Goal: Information Seeking & Learning: Learn about a topic

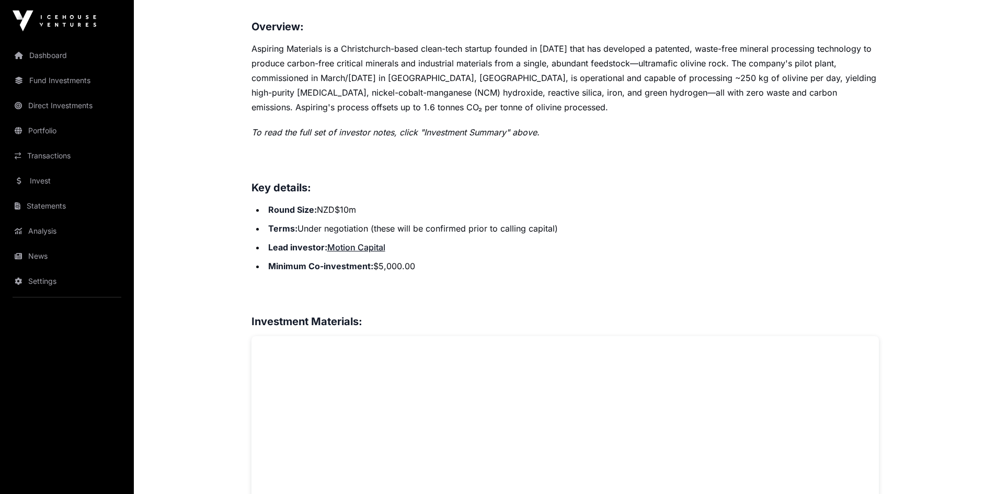
scroll to position [154, 0]
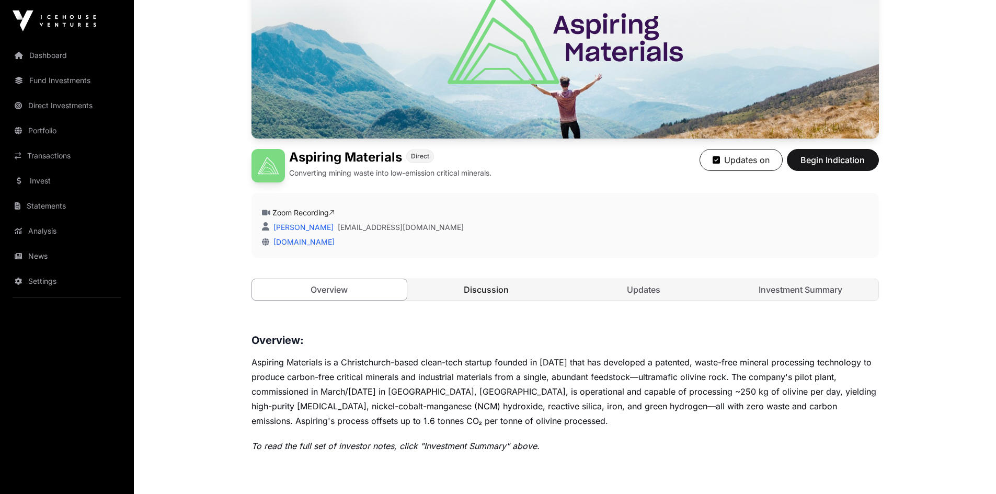
click at [469, 286] on link "Discussion" at bounding box center [486, 289] width 155 height 21
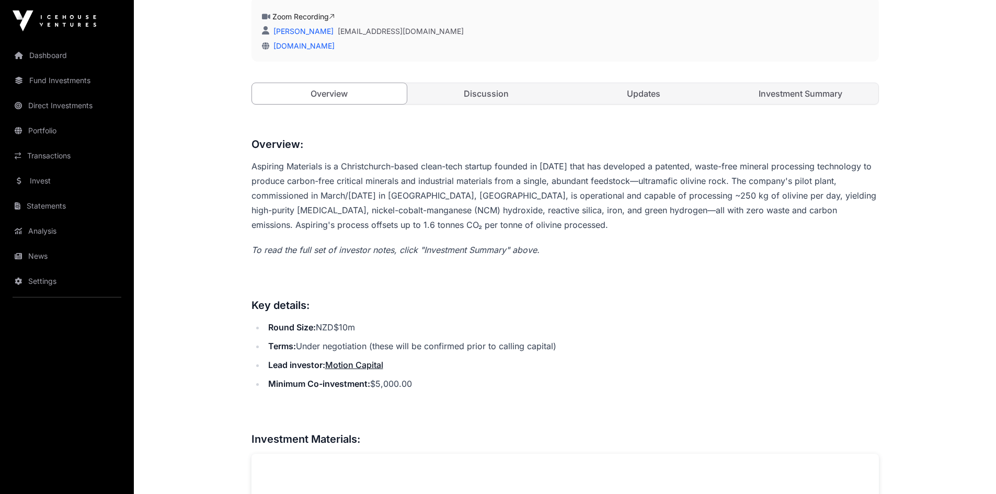
scroll to position [415, 0]
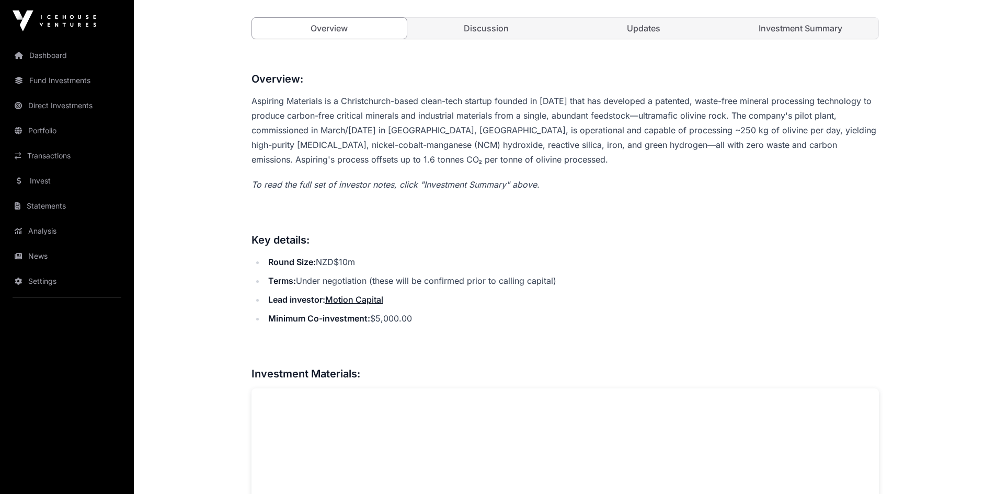
click at [470, 20] on link "Discussion" at bounding box center [486, 28] width 155 height 21
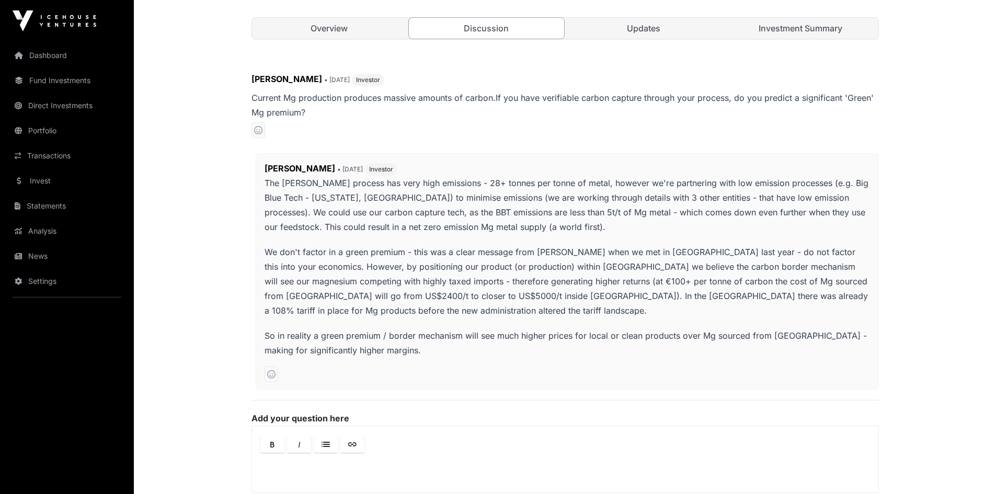
click at [477, 25] on link "Discussion" at bounding box center [487, 28] width 156 height 22
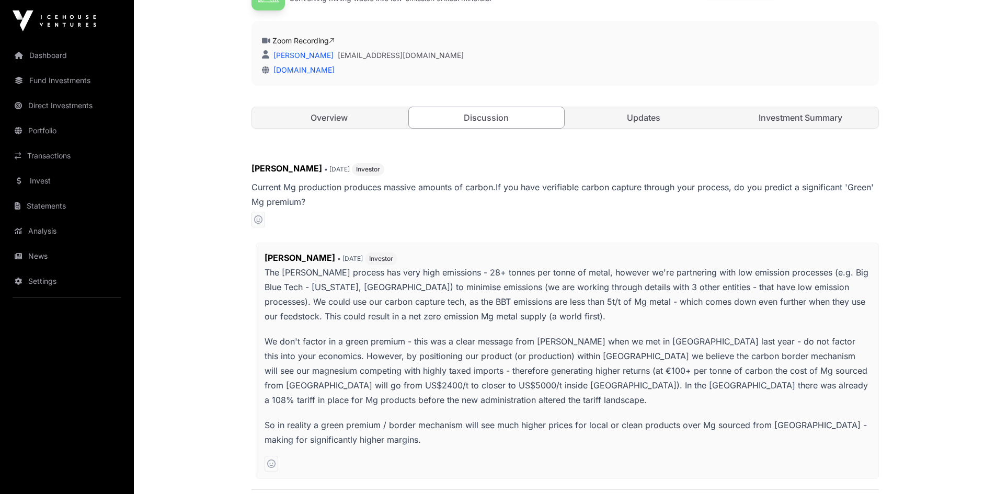
scroll to position [317, 0]
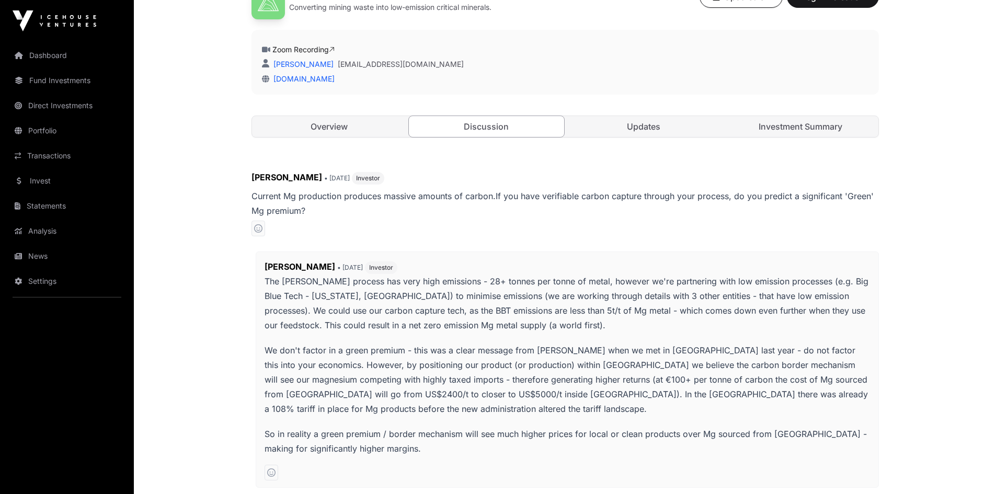
click at [637, 128] on link "Updates" at bounding box center [643, 126] width 155 height 21
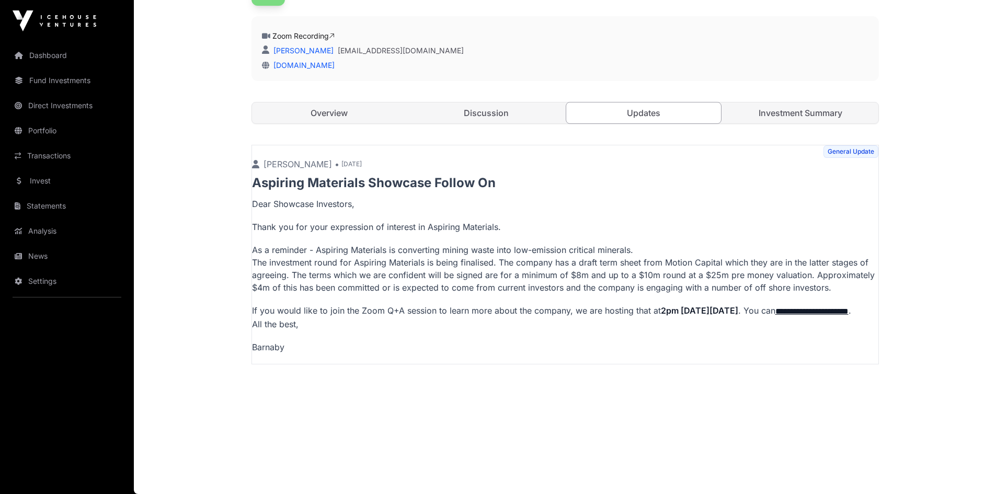
scroll to position [342, 0]
click at [342, 103] on link "Overview" at bounding box center [329, 113] width 155 height 21
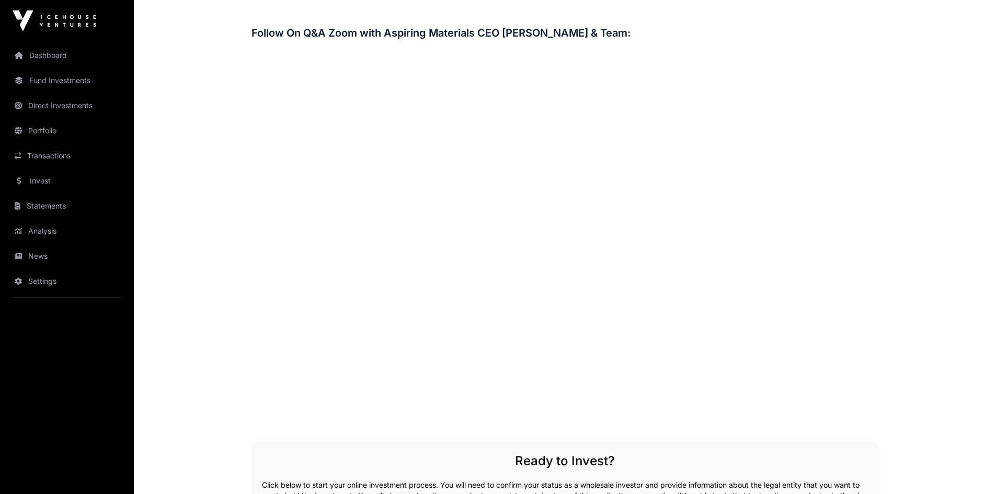
scroll to position [1650, 0]
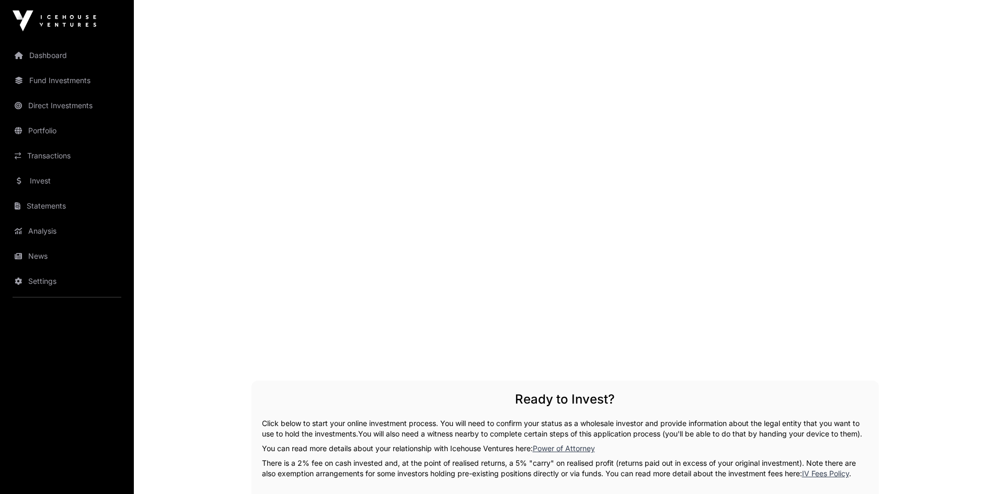
click at [39, 257] on link "News" at bounding box center [66, 256] width 117 height 23
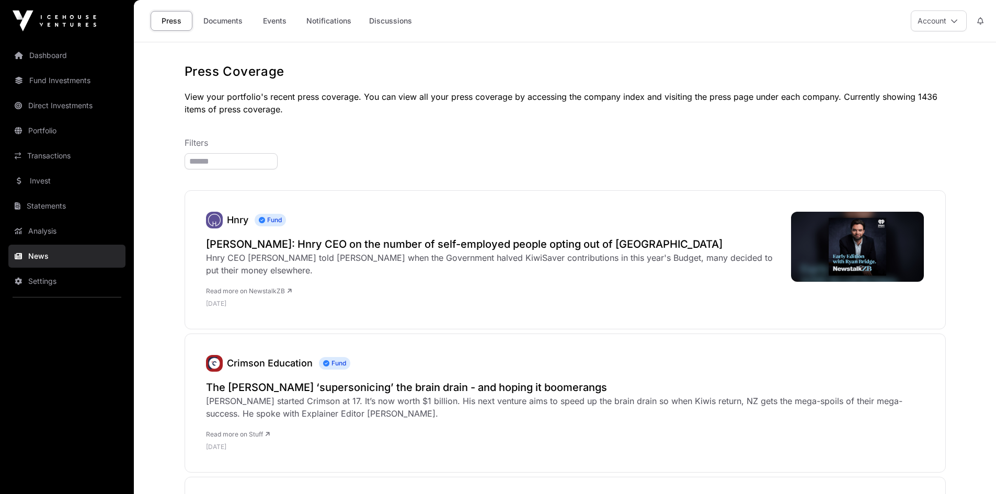
click at [216, 18] on link "Documents" at bounding box center [223, 21] width 53 height 20
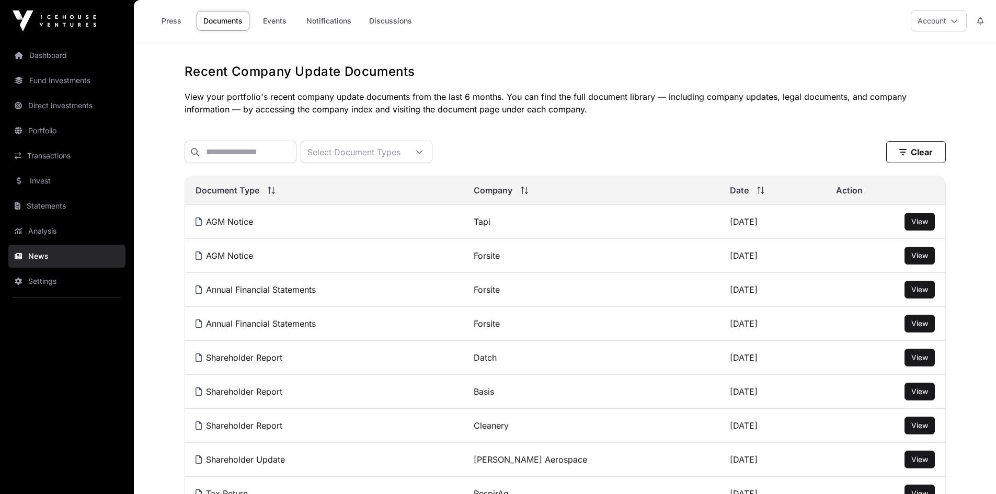
click at [275, 16] on link "Events" at bounding box center [275, 21] width 42 height 20
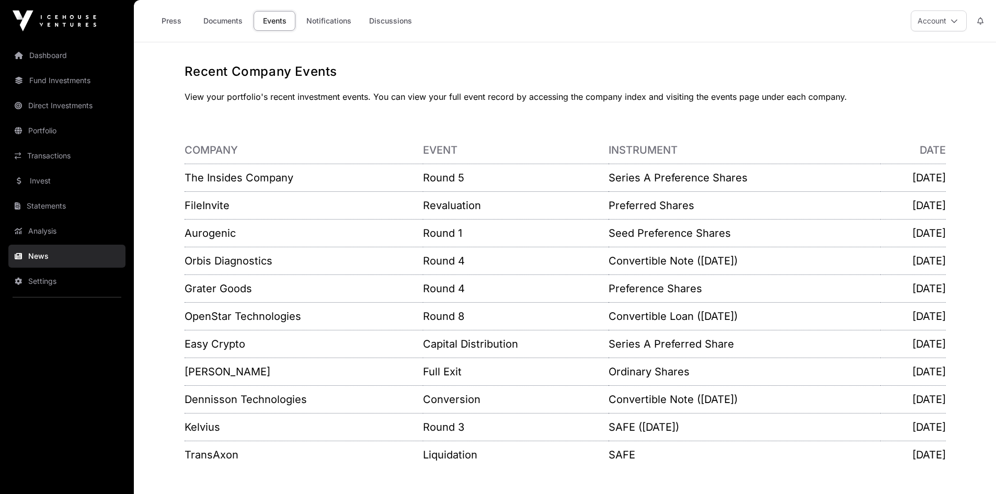
click at [51, 181] on link "Invest" at bounding box center [66, 180] width 117 height 23
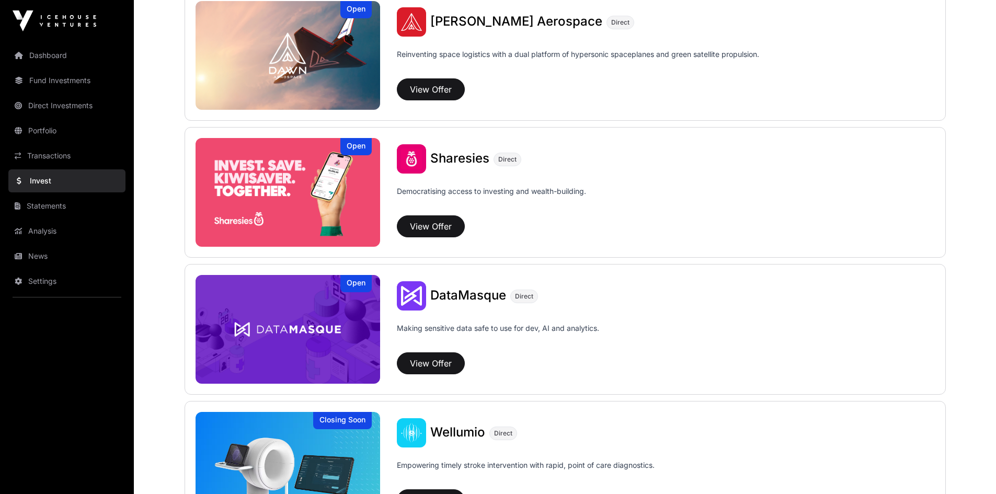
scroll to position [1308, 0]
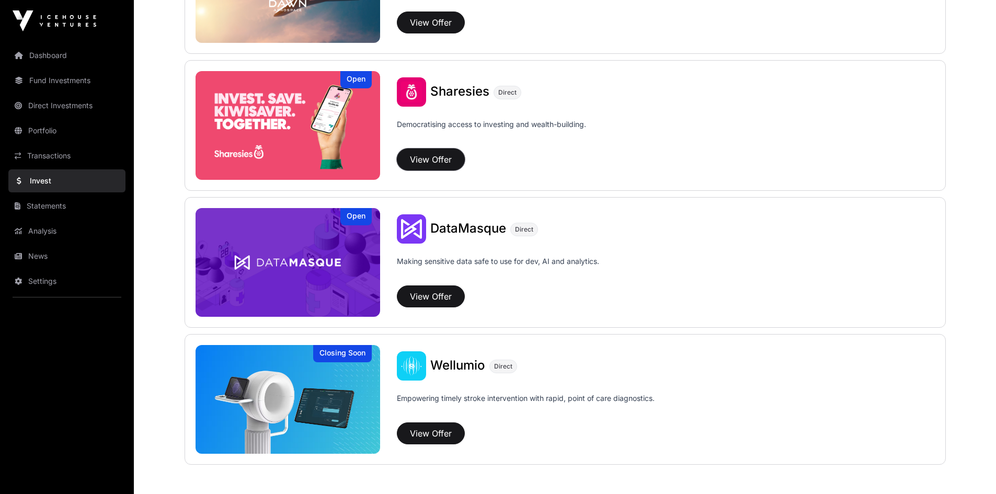
click at [440, 157] on button "View Offer" at bounding box center [431, 160] width 68 height 22
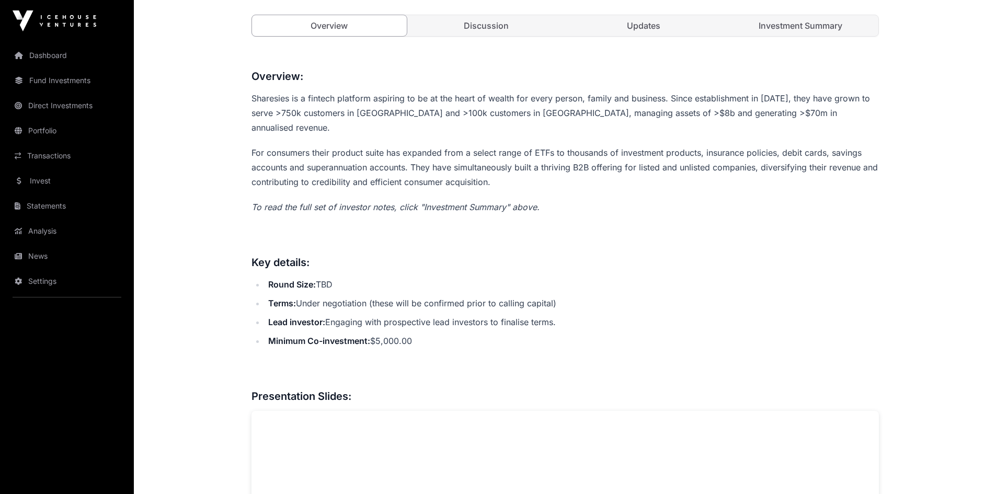
scroll to position [157, 0]
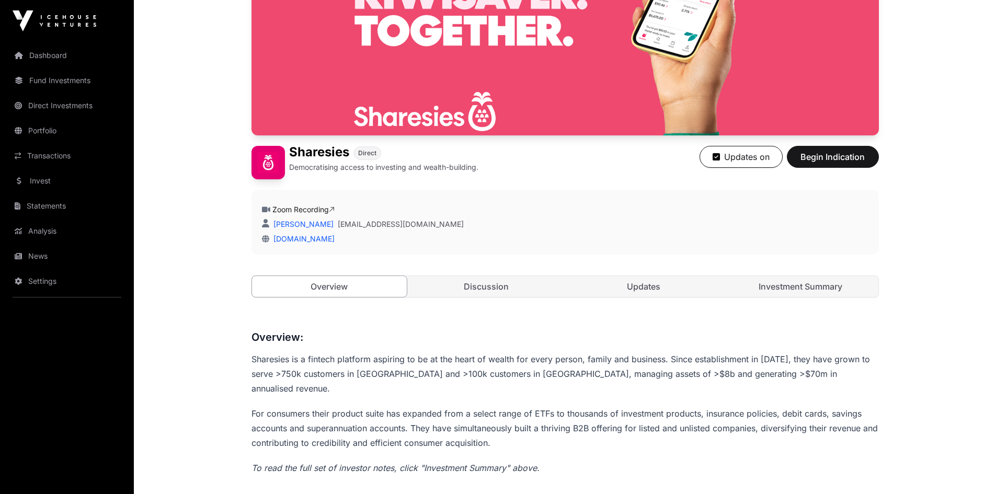
click at [501, 285] on link "Discussion" at bounding box center [486, 286] width 155 height 21
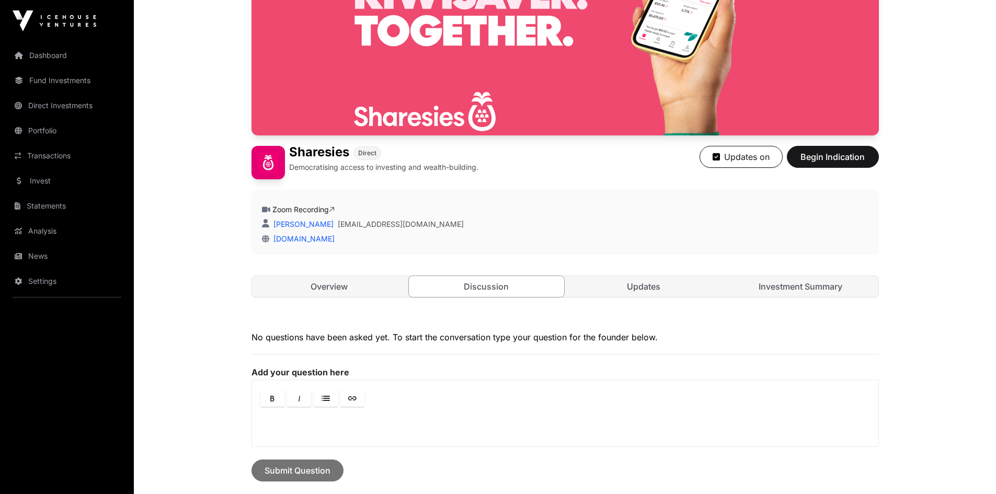
click at [645, 291] on link "Updates" at bounding box center [643, 286] width 155 height 21
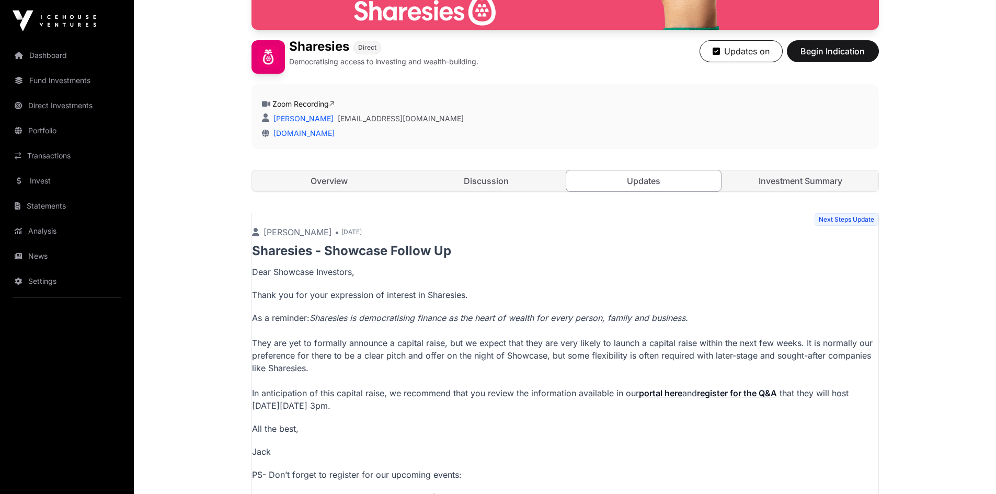
scroll to position [262, 0]
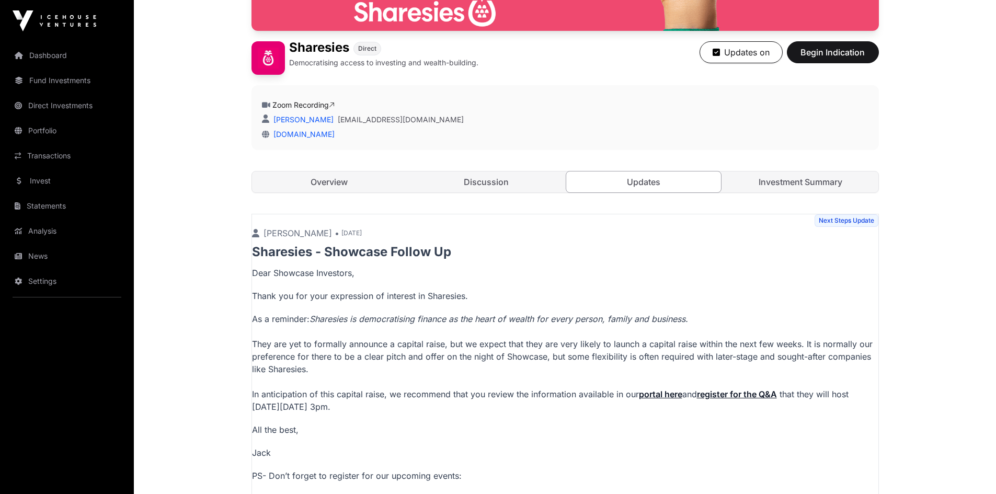
click at [806, 178] on link "Investment Summary" at bounding box center [800, 182] width 155 height 21
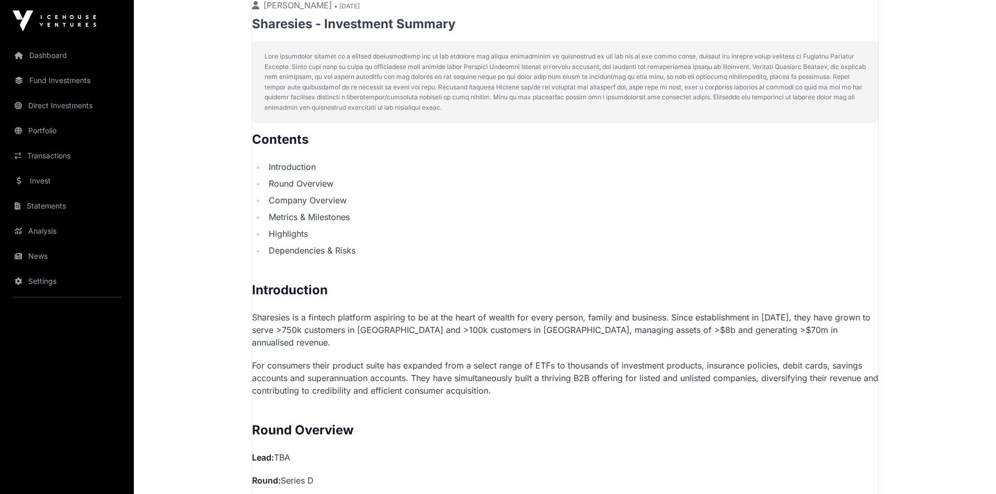
scroll to position [523, 0]
